Goal: Task Accomplishment & Management: Use online tool/utility

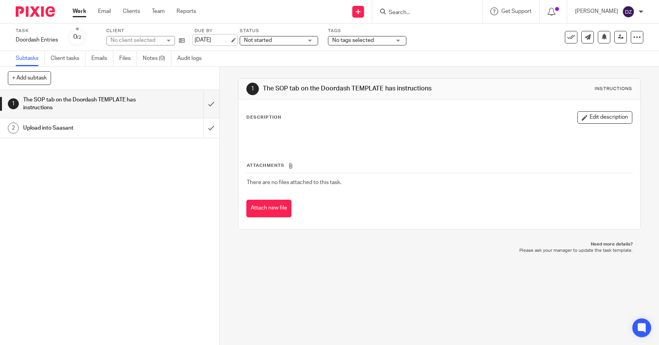
click at [226, 39] on link "[DATE]" at bounding box center [211, 40] width 35 height 8
click at [78, 10] on link "Work" at bounding box center [80, 11] width 14 height 8
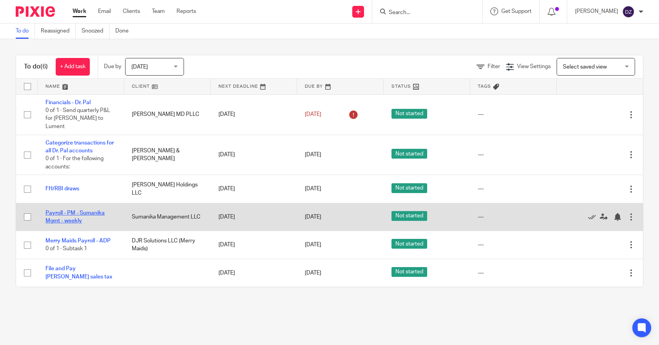
click at [89, 211] on link "Payroll - PM - Sumanika Mgmt - weekly" at bounding box center [74, 217] width 59 height 13
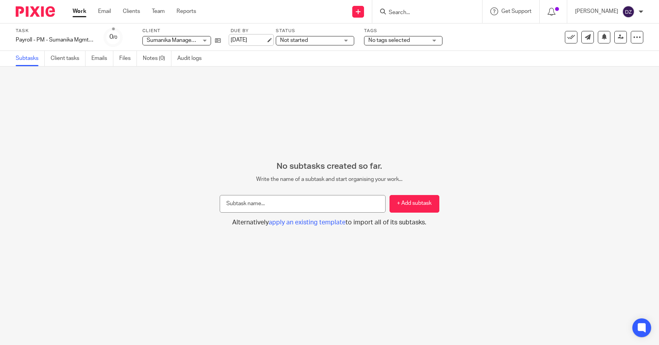
click at [265, 39] on link "[DATE]" at bounding box center [248, 40] width 35 height 8
click at [79, 14] on link "Work" at bounding box center [80, 11] width 14 height 8
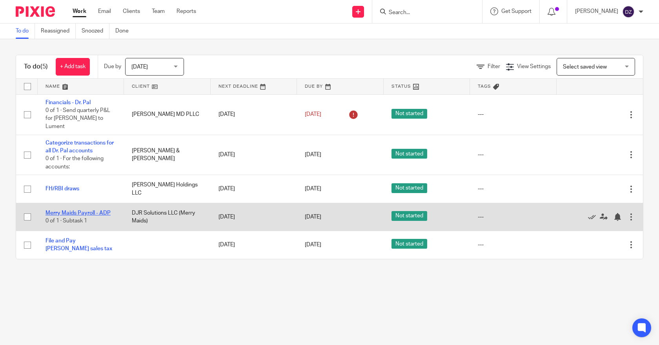
click at [96, 211] on link "Merry Maids Payroll - ADP" at bounding box center [77, 213] width 65 height 5
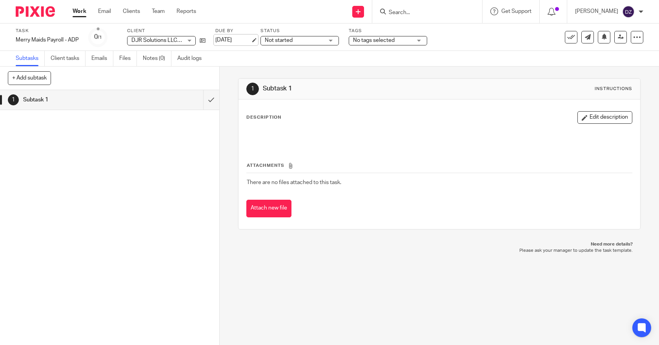
click at [225, 40] on link "[DATE]" at bounding box center [232, 40] width 35 height 8
click at [84, 10] on link "Work" at bounding box center [80, 11] width 14 height 8
